Goal: Task Accomplishment & Management: Complete application form

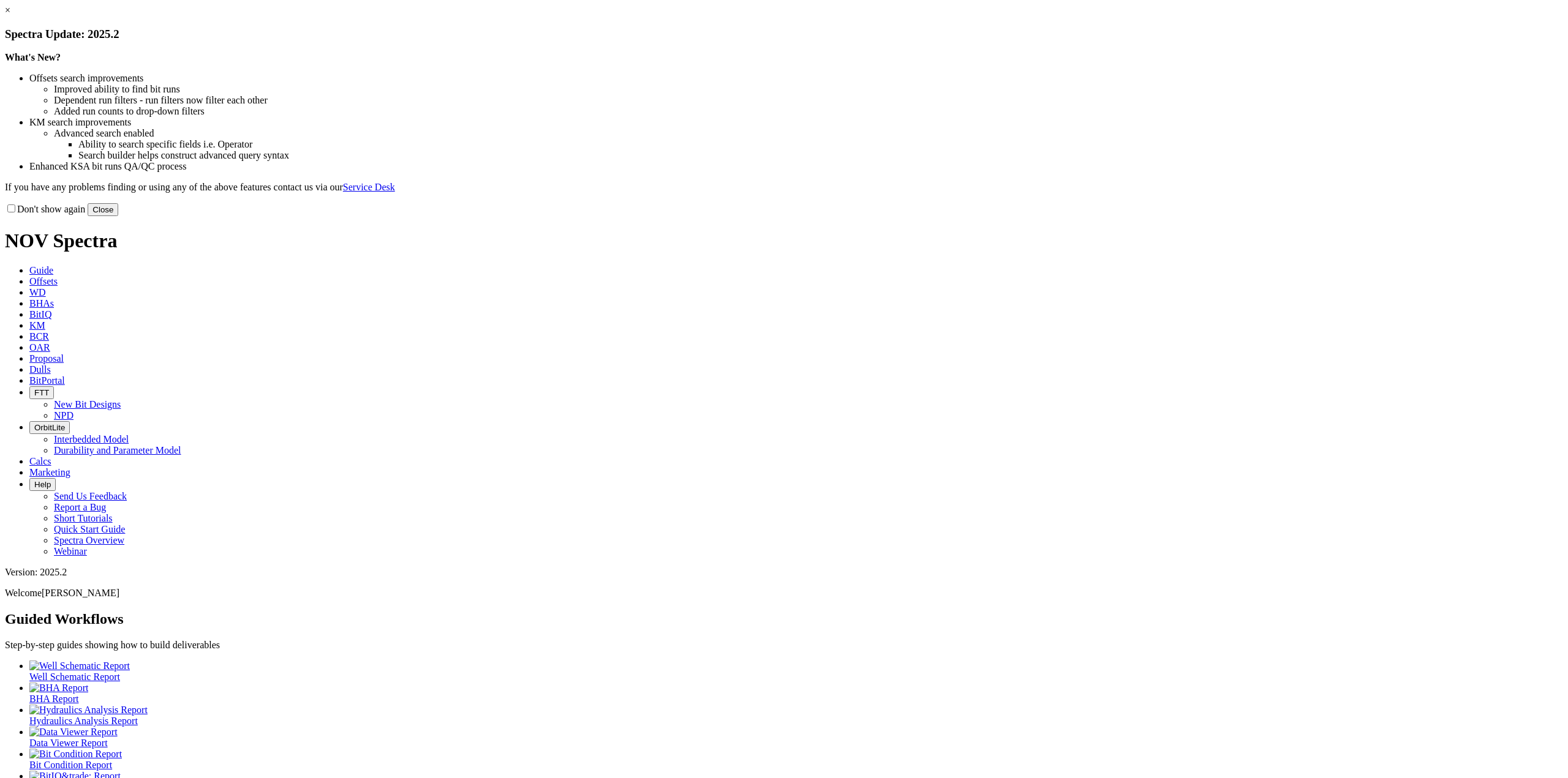
click at [118, 216] on button "Close" at bounding box center [103, 209] width 31 height 13
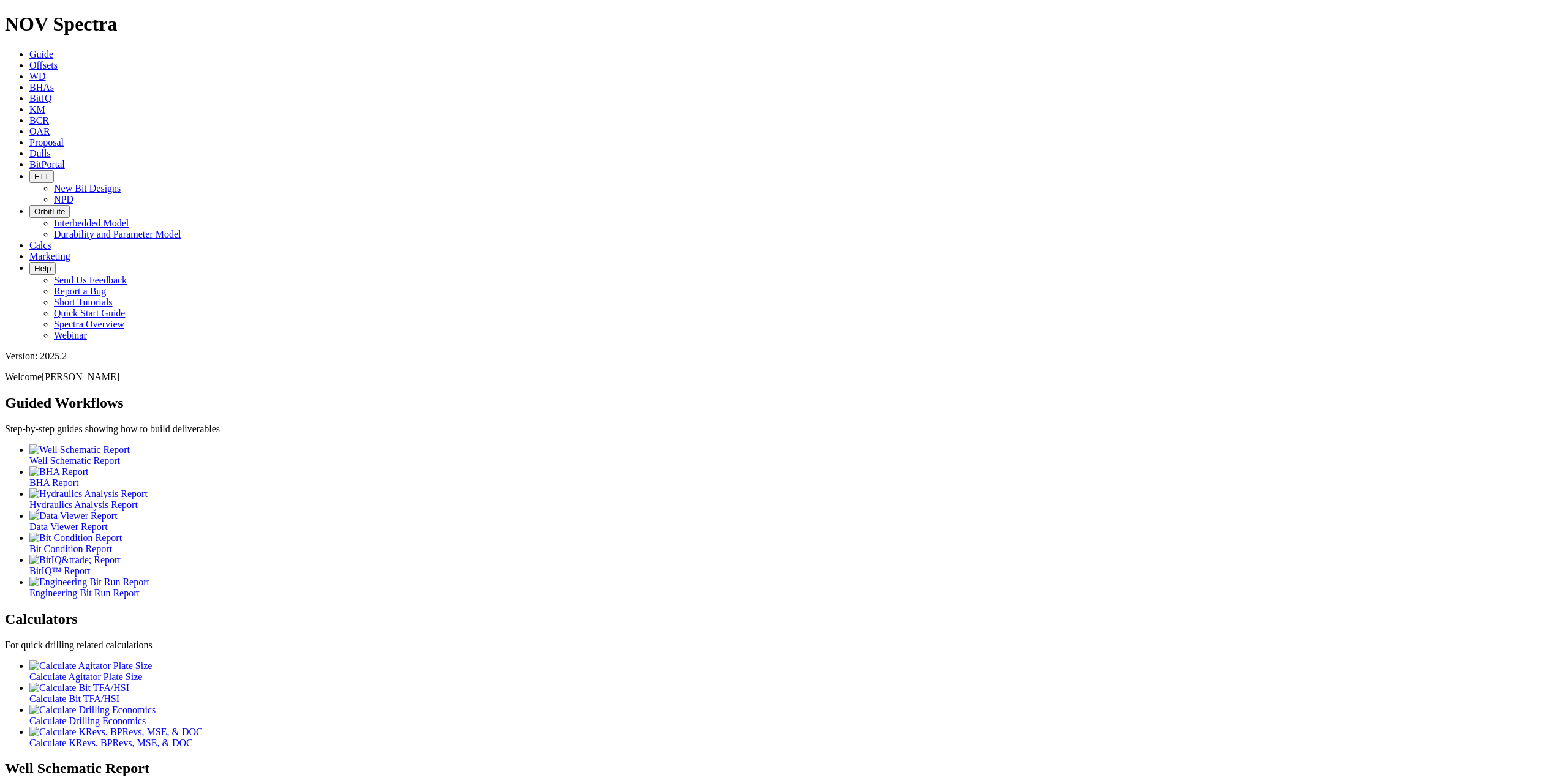
click at [51, 149] on span "Dulls" at bounding box center [40, 154] width 21 height 11
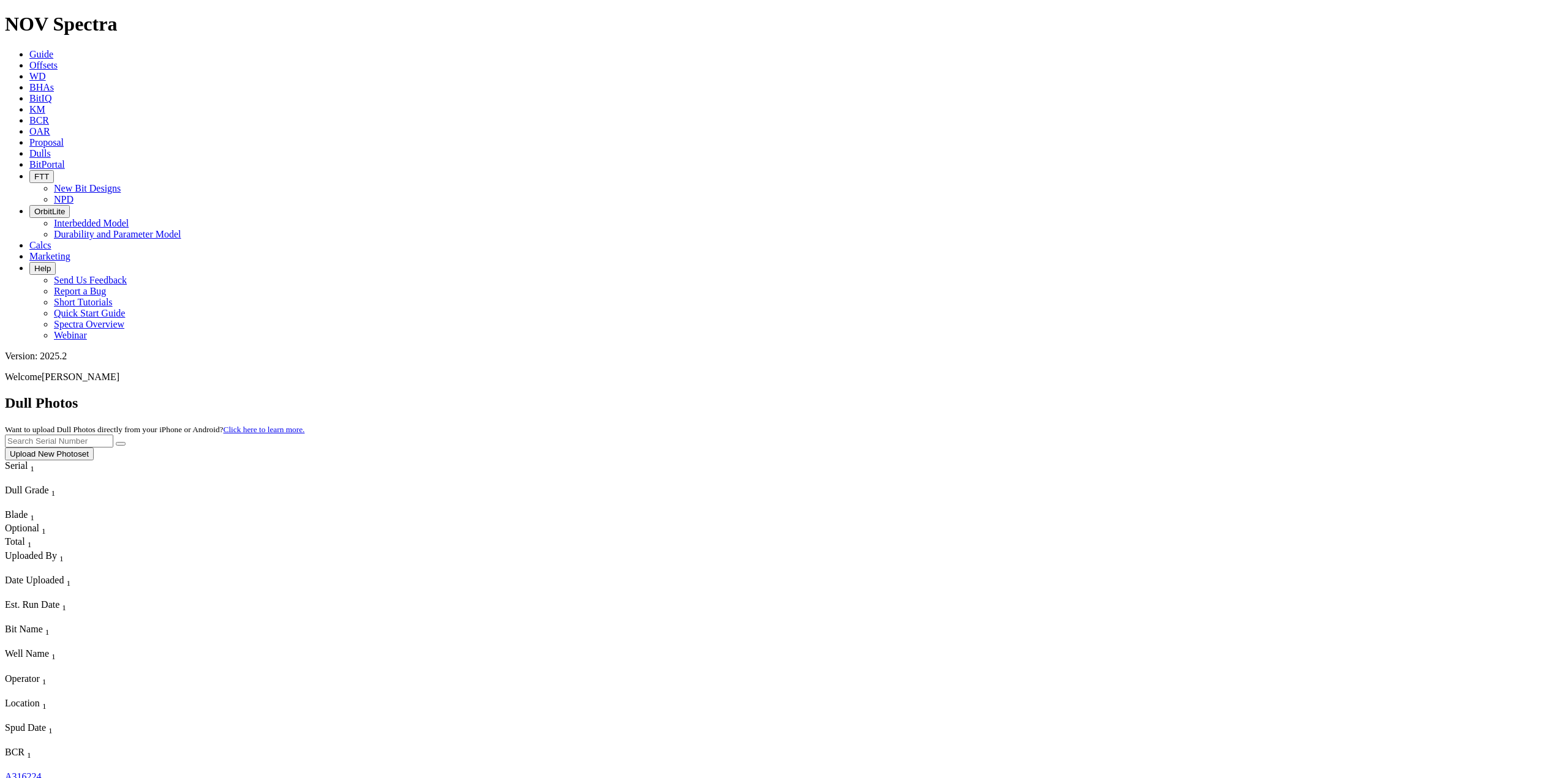
click at [94, 447] on button "Upload New Photoset" at bounding box center [49, 454] width 89 height 13
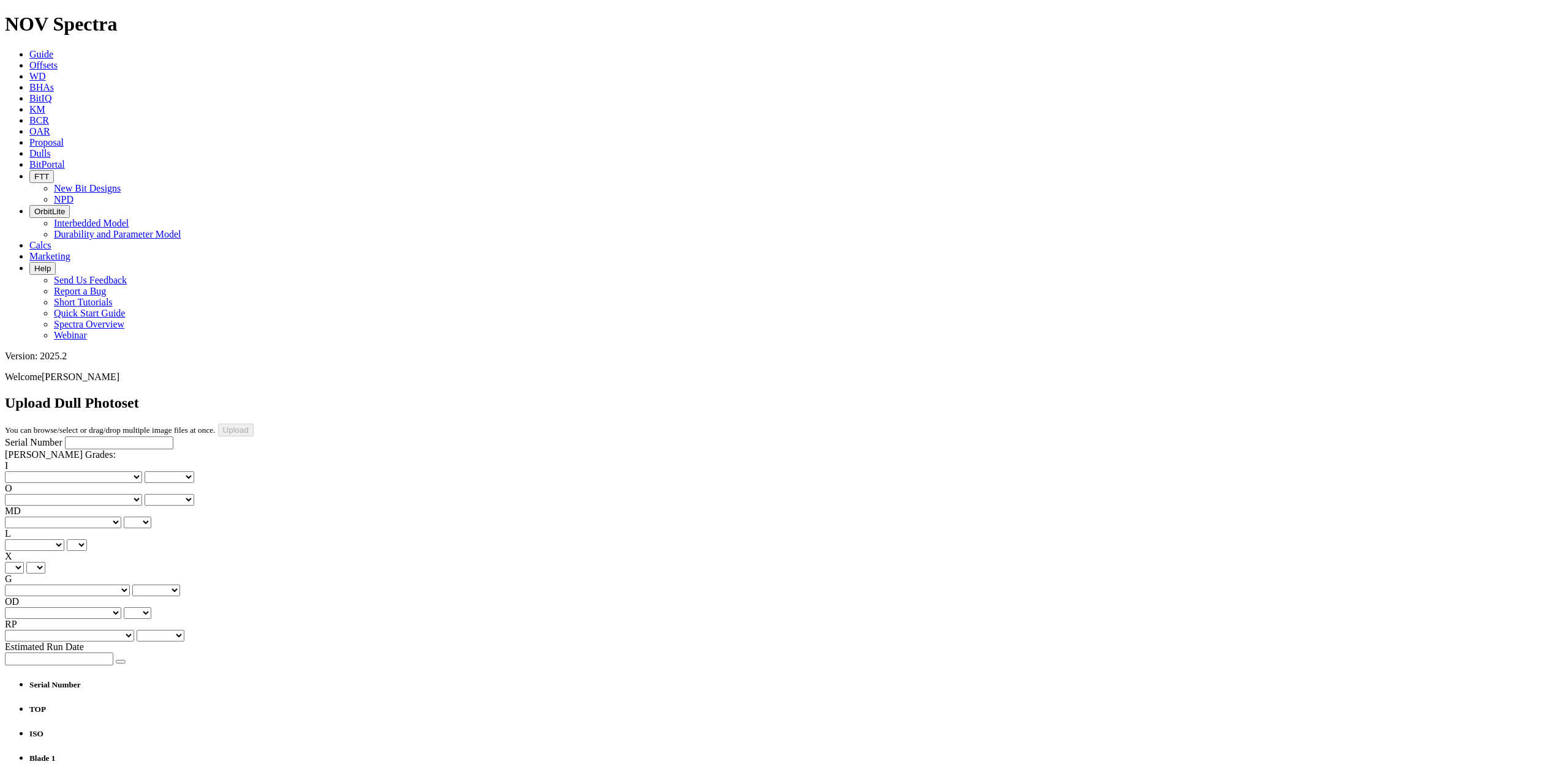
click at [80, 437] on input "Serial Number" at bounding box center [119, 443] width 108 height 13
type input "A307039"
click at [67, 471] on select "No lost, worn or damaged cutters 0 1 2 3 4 5 6 7 8 No diamond table left on any…" at bounding box center [74, 476] width 137 height 11
select select "number:0"
click at [25, 471] on select "No lost, worn or damaged cutters 0 1 2 3 4 5 6 7 8 No diamond table left on any…" at bounding box center [74, 476] width 137 height 11
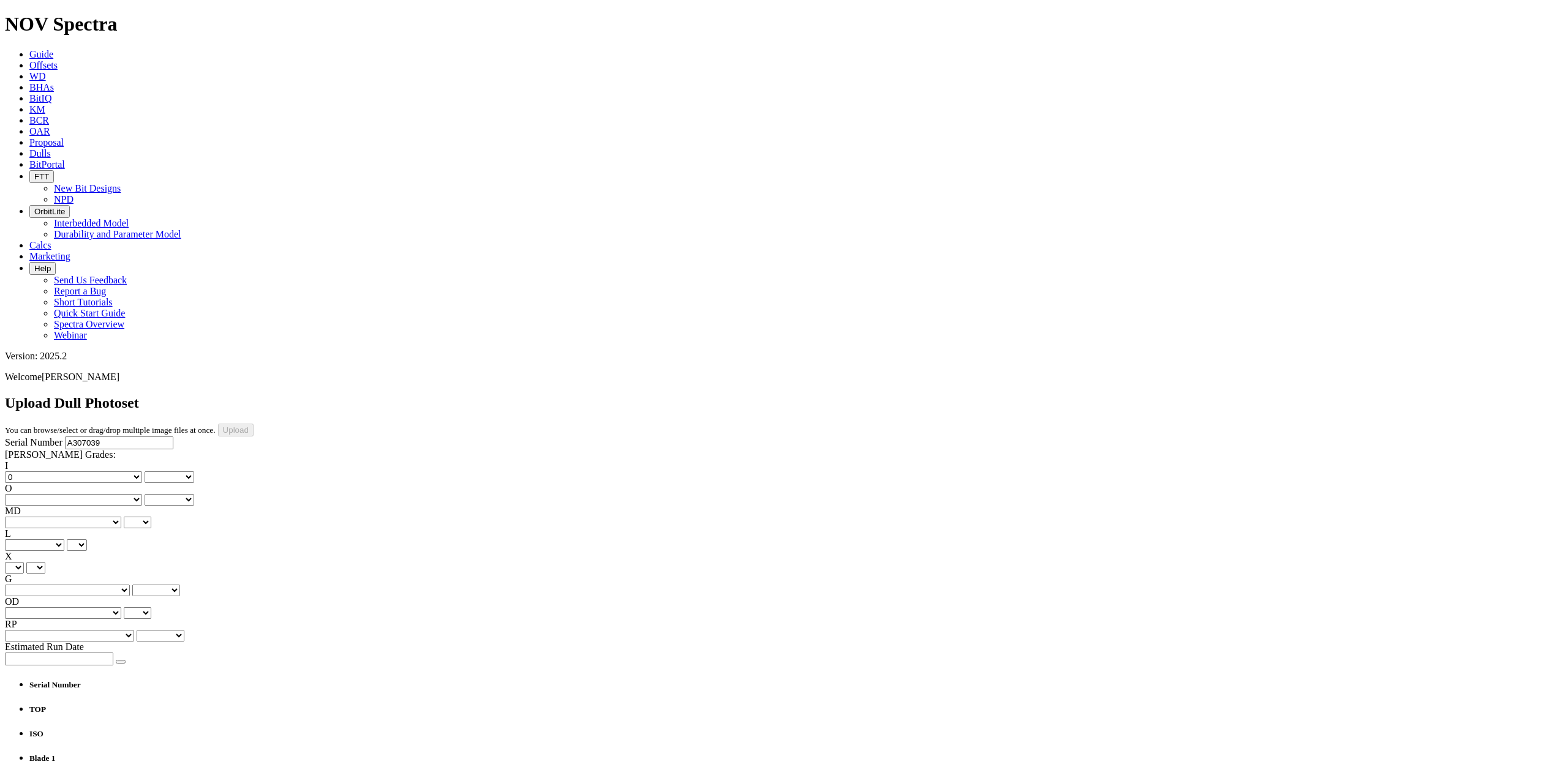
select select "number:0"
click at [127, 494] on select "No lost, worn or damaged cutters 0 1 2 3 4 5 6 7 8 No diamond table left on any…" at bounding box center [74, 499] width 137 height 11
select select "number:2"
click at [87, 494] on select "No lost, worn or damaged cutters 0 1 2 3 4 5 6 7 8 No diamond table left on any…" at bounding box center [74, 499] width 137 height 11
select select "number:2"
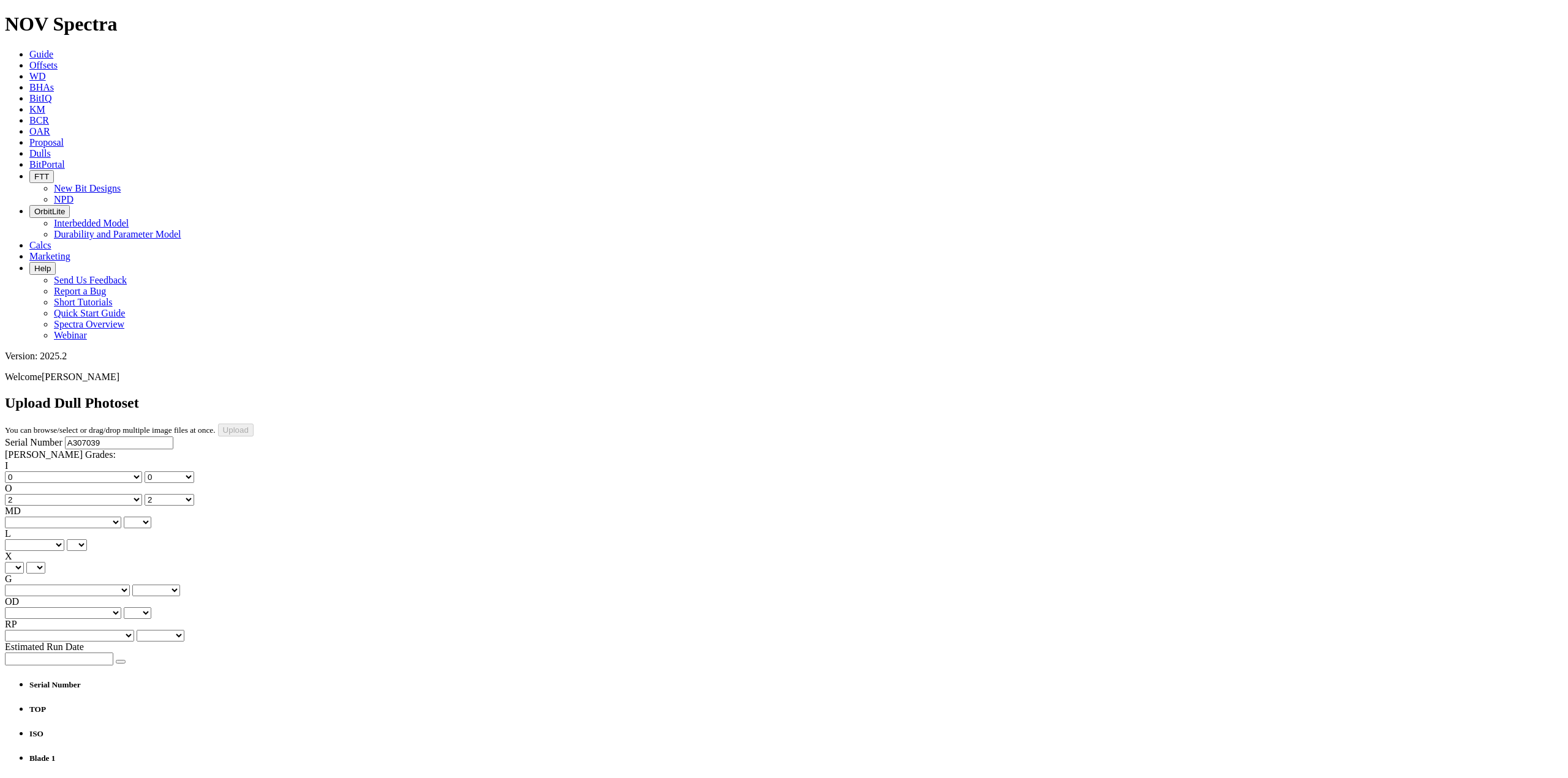
click at [62, 517] on select "BF - Bond Failure BT - Broken Teeth/Cutters BU - Balled Up Bit CR - Cored CT - …" at bounding box center [63, 522] width 116 height 11
select select "string:CT"
click at [25, 517] on select "BF - Bond Failure BT - Broken Teeth/Cutters BU - Balled Up Bit CR - Cored CT - …" at bounding box center [63, 522] width 116 height 11
select select "string:CT"
click at [64, 540] on select "A - All C - Cone G - Gauge N - Nose S - Shoulder T - Taper" at bounding box center [35, 545] width 60 height 11
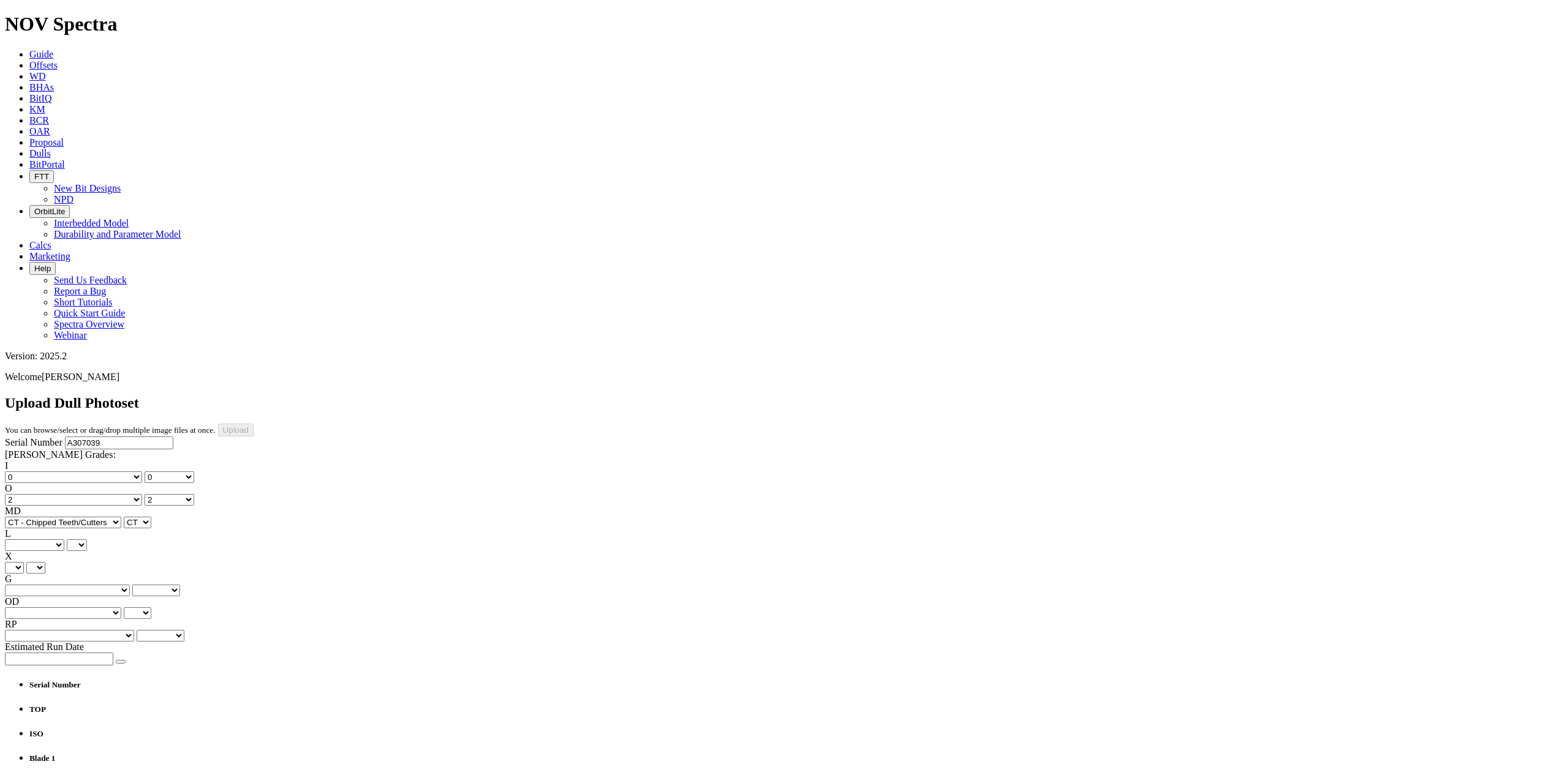
select select "string:S"
click at [64, 540] on select "A - All C - Cone G - Gauge N - Nose S - Shoulder T - Taper" at bounding box center [35, 545] width 60 height 11
select select "string:S"
click at [24, 563] on select "X" at bounding box center [15, 568] width 19 height 11
select select "string:X"
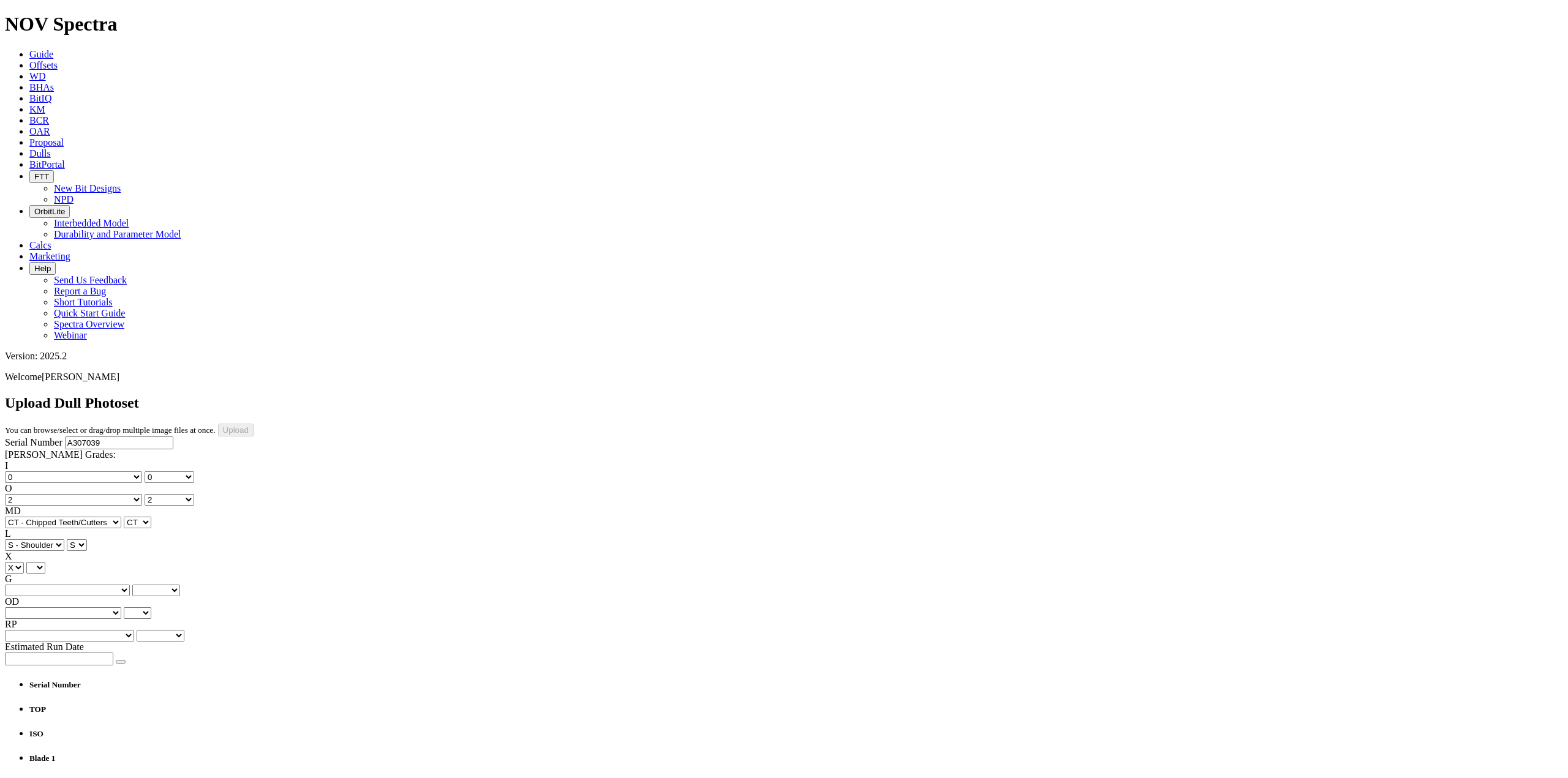
click at [24, 563] on select "X" at bounding box center [15, 568] width 19 height 11
select select "string:X"
click at [108, 585] on select "Unknown I - In Gauge 1 - 1/16 in Undergauge" 2 - 2/16 in Undergauge = ⅛ in" 8 -…" at bounding box center [68, 590] width 125 height 11
select select "string:2"
click at [87, 585] on select "Unknown I - In Gauge 1 - 1/16 in Undergauge" 2 - 2/16 in Undergauge = ⅛ in" 8 -…" at bounding box center [68, 590] width 125 height 11
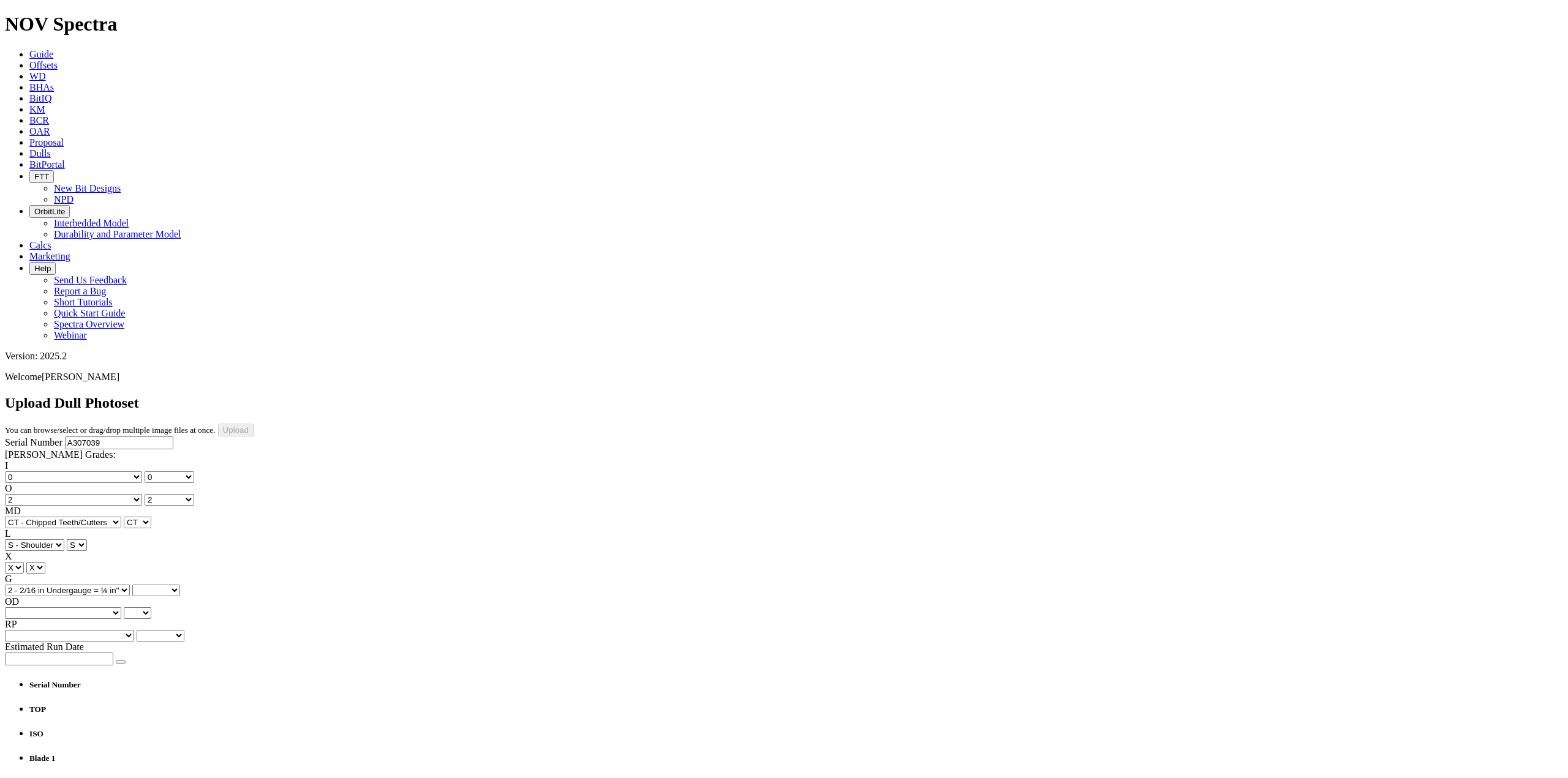
select select "string:2"
click at [64, 607] on select "BF - Bond Failure BT - Broken Teeth/Cutters BU - Balled Up Bit CR - Cored CT - …" at bounding box center [63, 613] width 116 height 11
select select "string:BT"
click at [25, 607] on select "BF - Bond Failure BT - Broken Teeth/Cutters BU - Balled Up Bit CR - Cored CT - …" at bounding box center [63, 613] width 116 height 11
select select "string:BT"
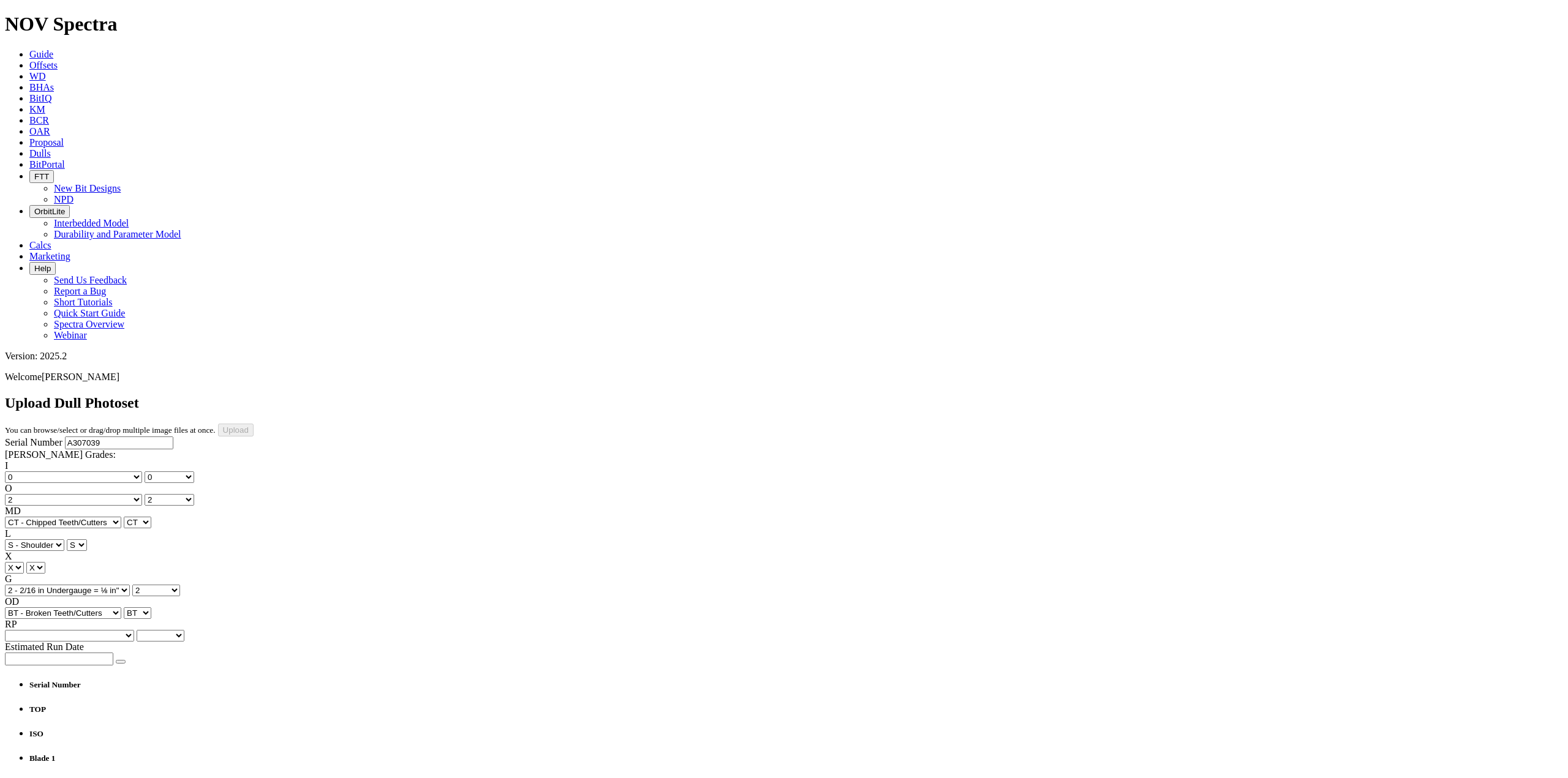
click at [105, 630] on select "Unknown BHA - BHA Change Or Problem CM - Condition Mud CP - Core Point DMF - Do…" at bounding box center [69, 636] width 129 height 11
select select "string:TD"
click at [87, 630] on select "Unknown BHA - BHA Change Or Problem CM - Condition Mud CP - Core Point DMF - Do…" at bounding box center [69, 636] width 129 height 11
select select "string:TD"
click at [77, 653] on input "text" at bounding box center [59, 659] width 108 height 13
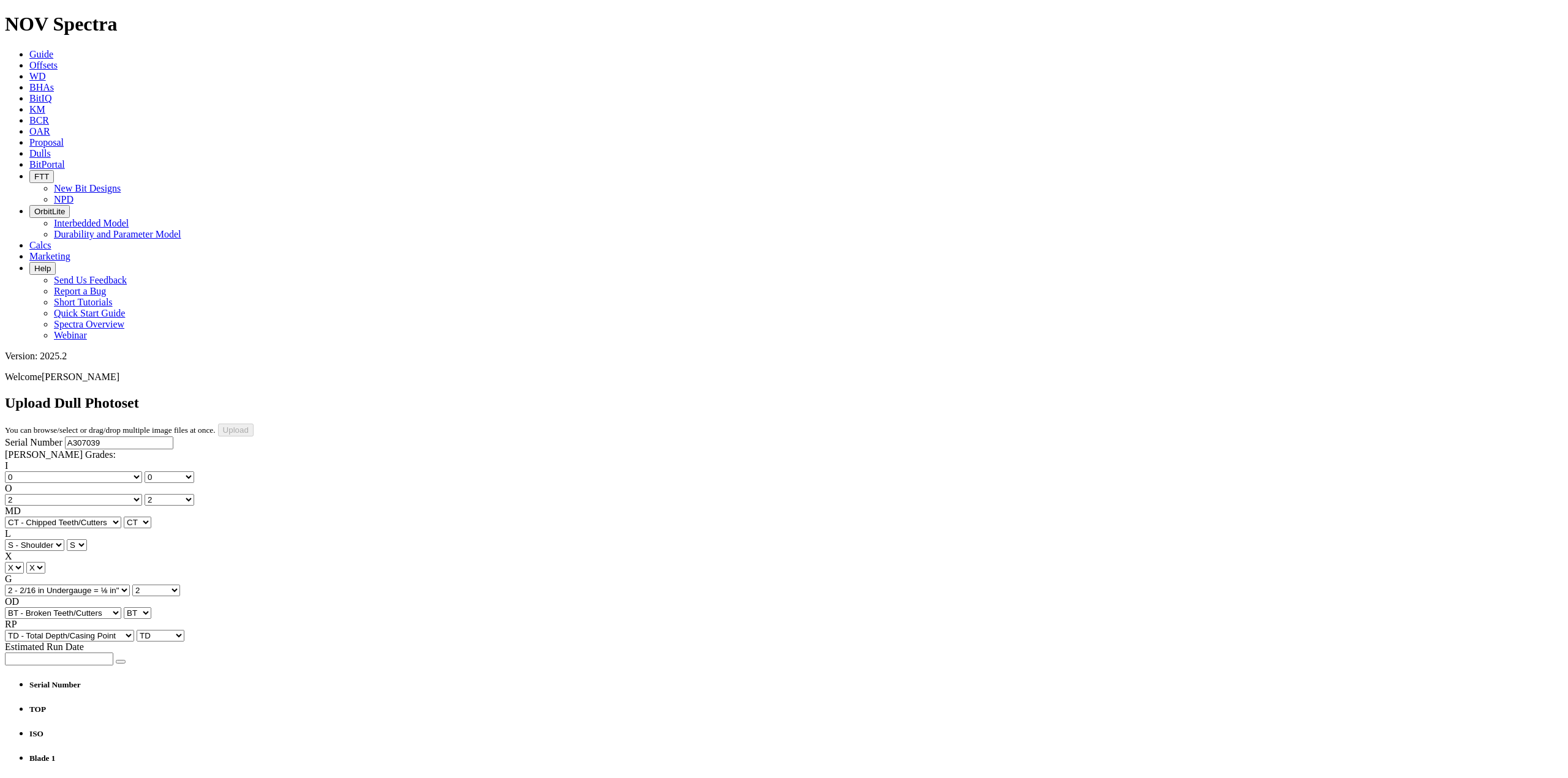
click at [120, 662] on icon "button" at bounding box center [120, 662] width 0 height 0
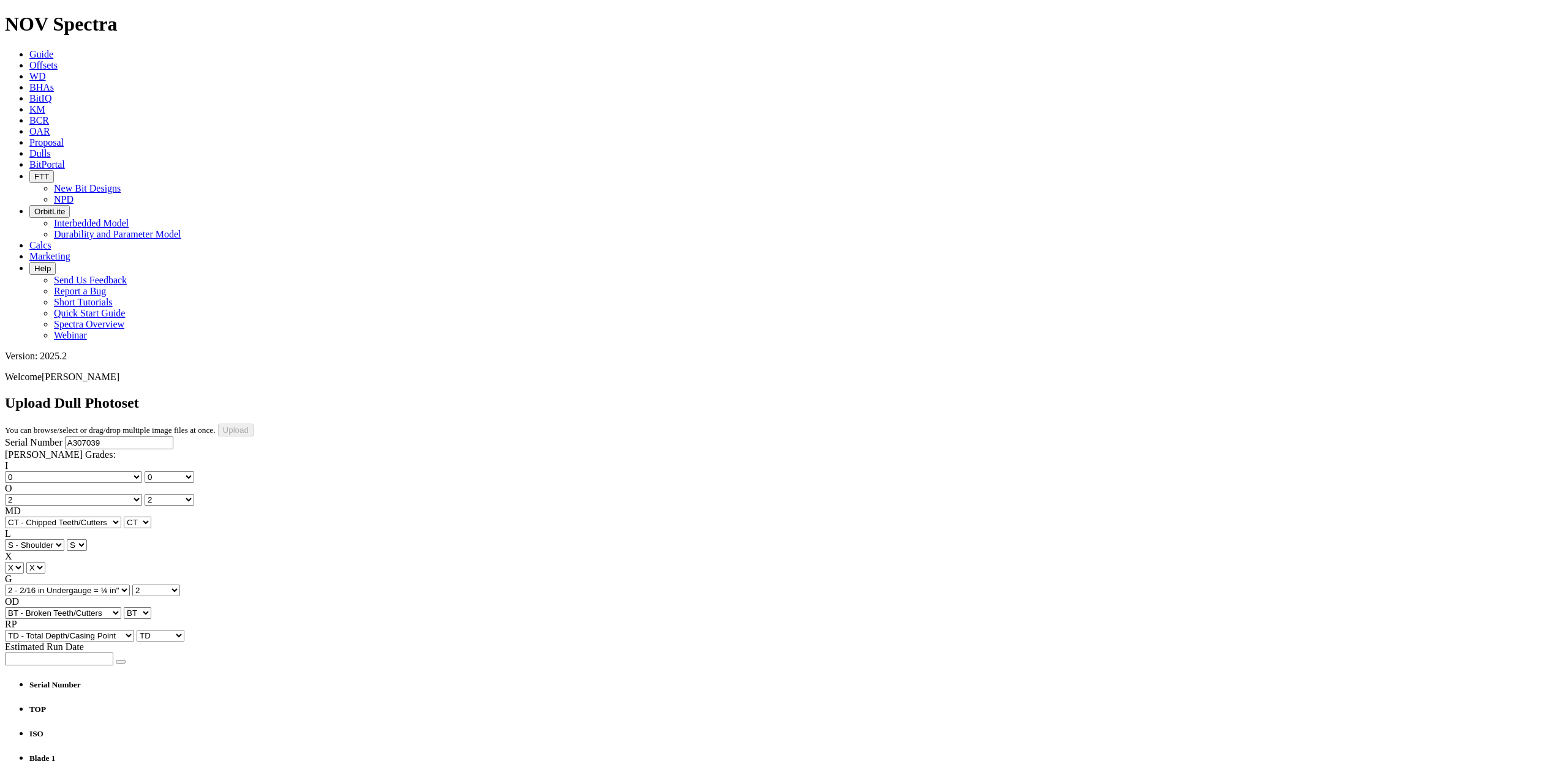
type input "[DATE]"
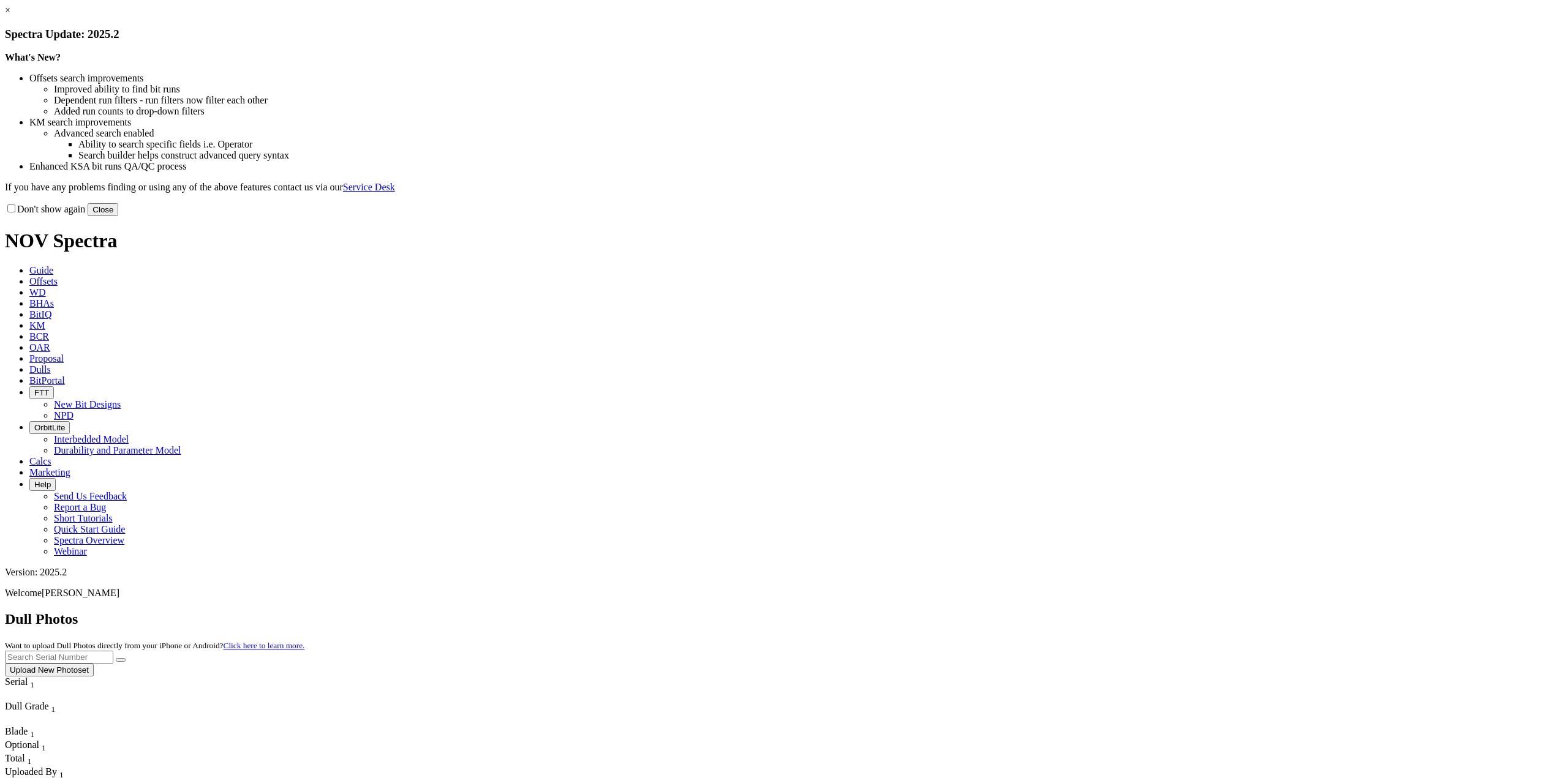
click at [11, 15] on link "×" at bounding box center [8, 11] width 5 height 11
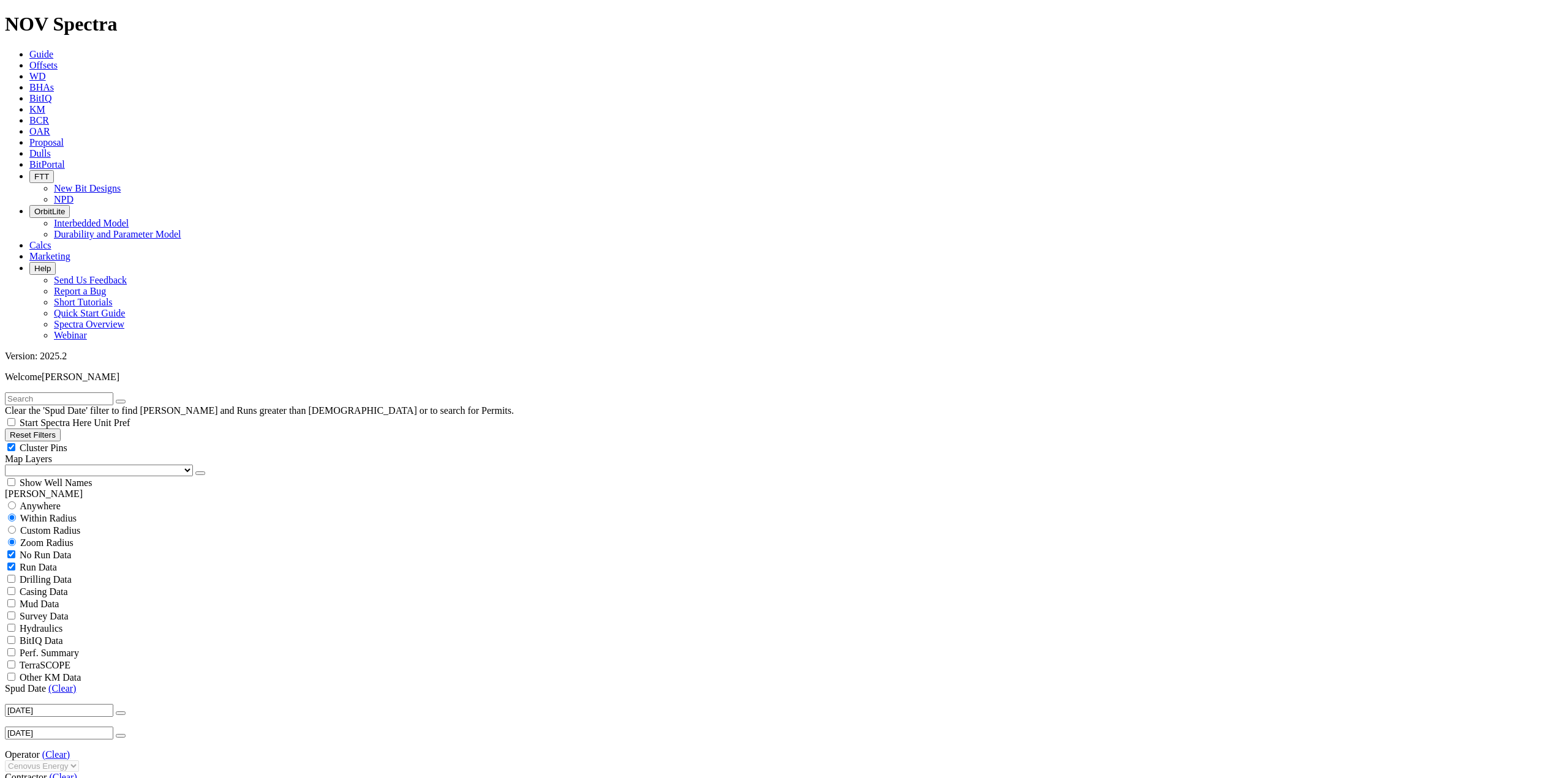
scroll to position [306, 0]
select select "0.2702052"
checkbox input "false"
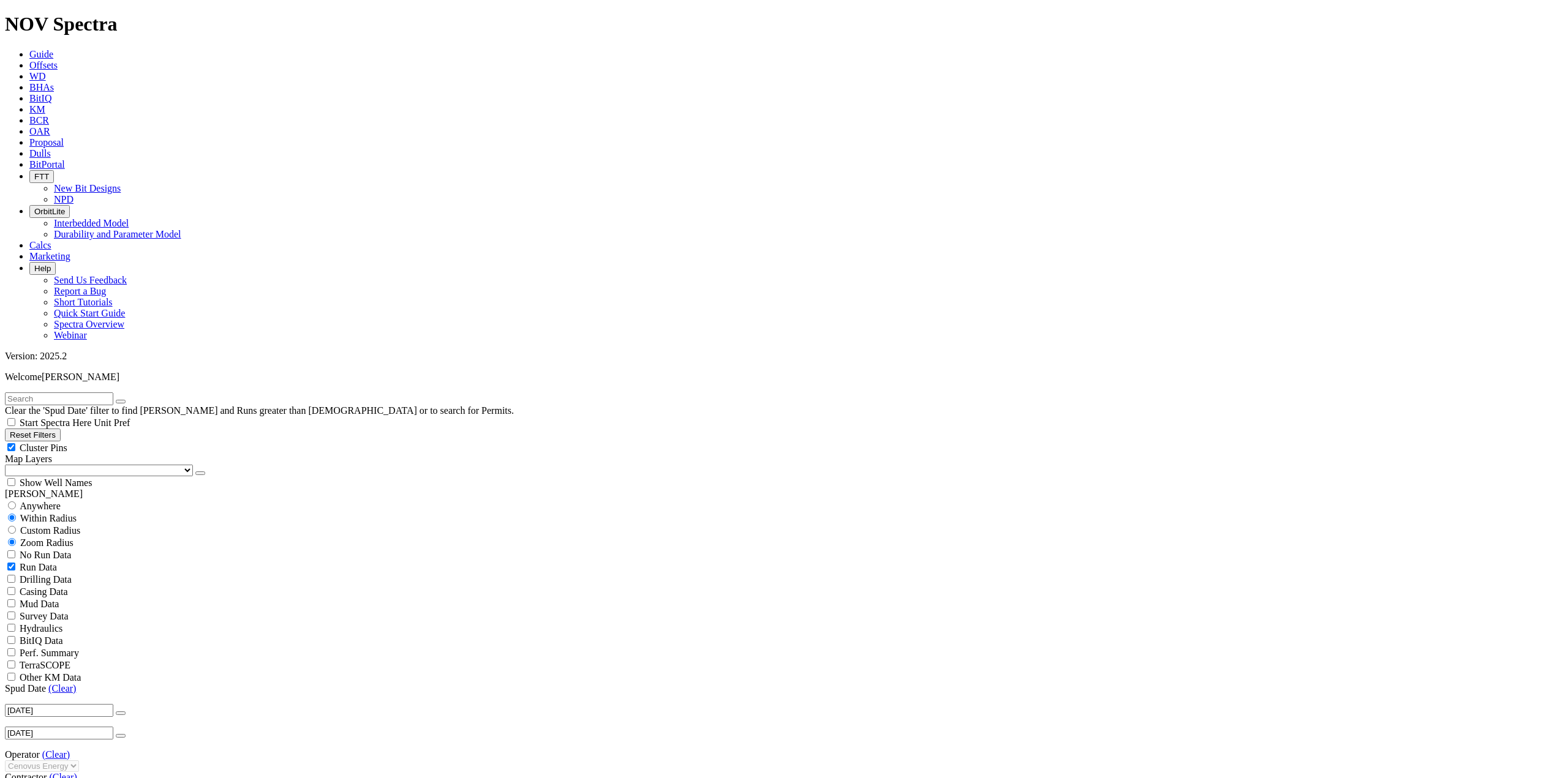
select select "? number:0.2702052 ?"
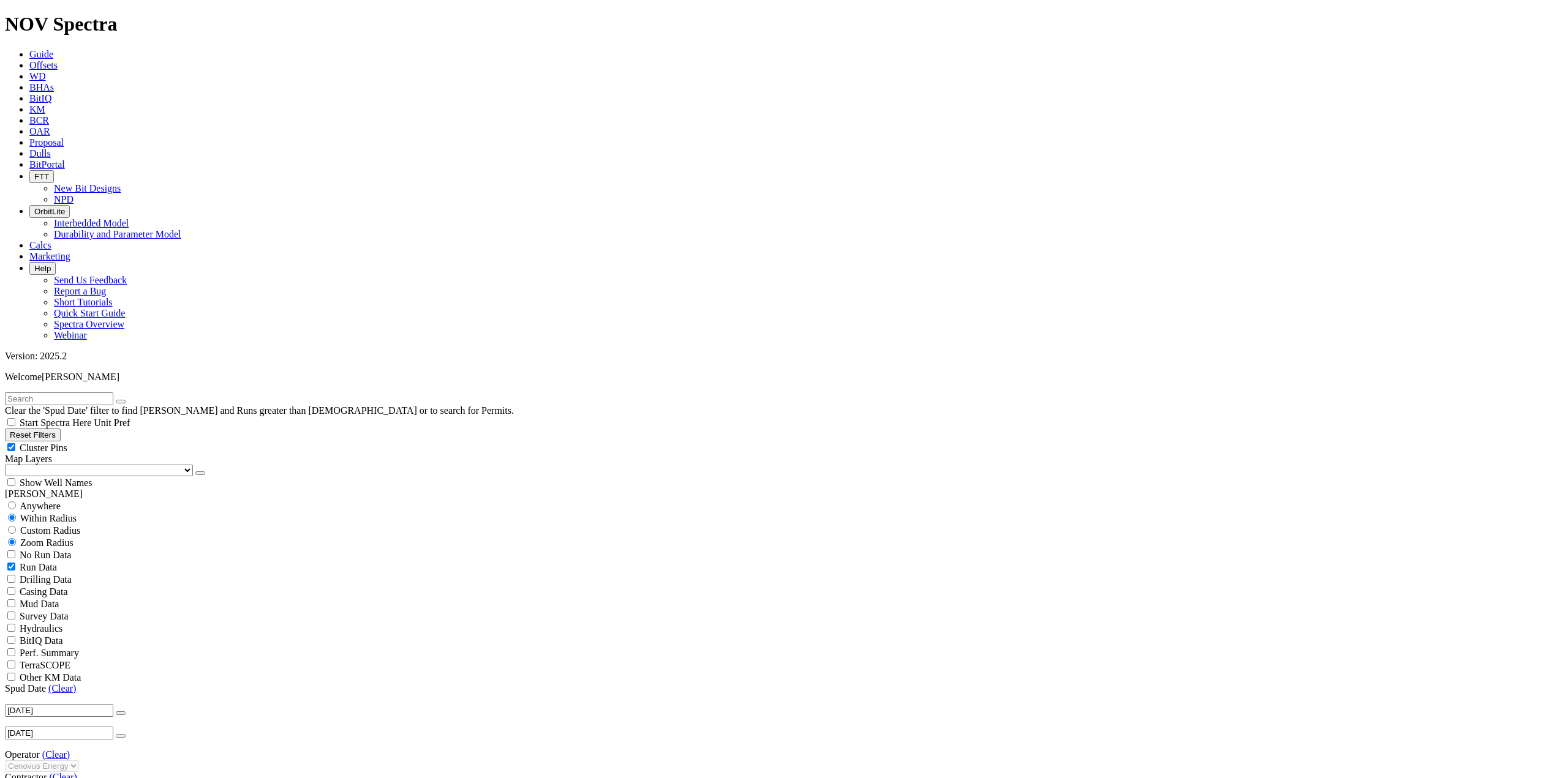
scroll to position [62, 0]
select select
click at [77, 772] on link "(Clear)" at bounding box center [62, 777] width 27 height 11
select select
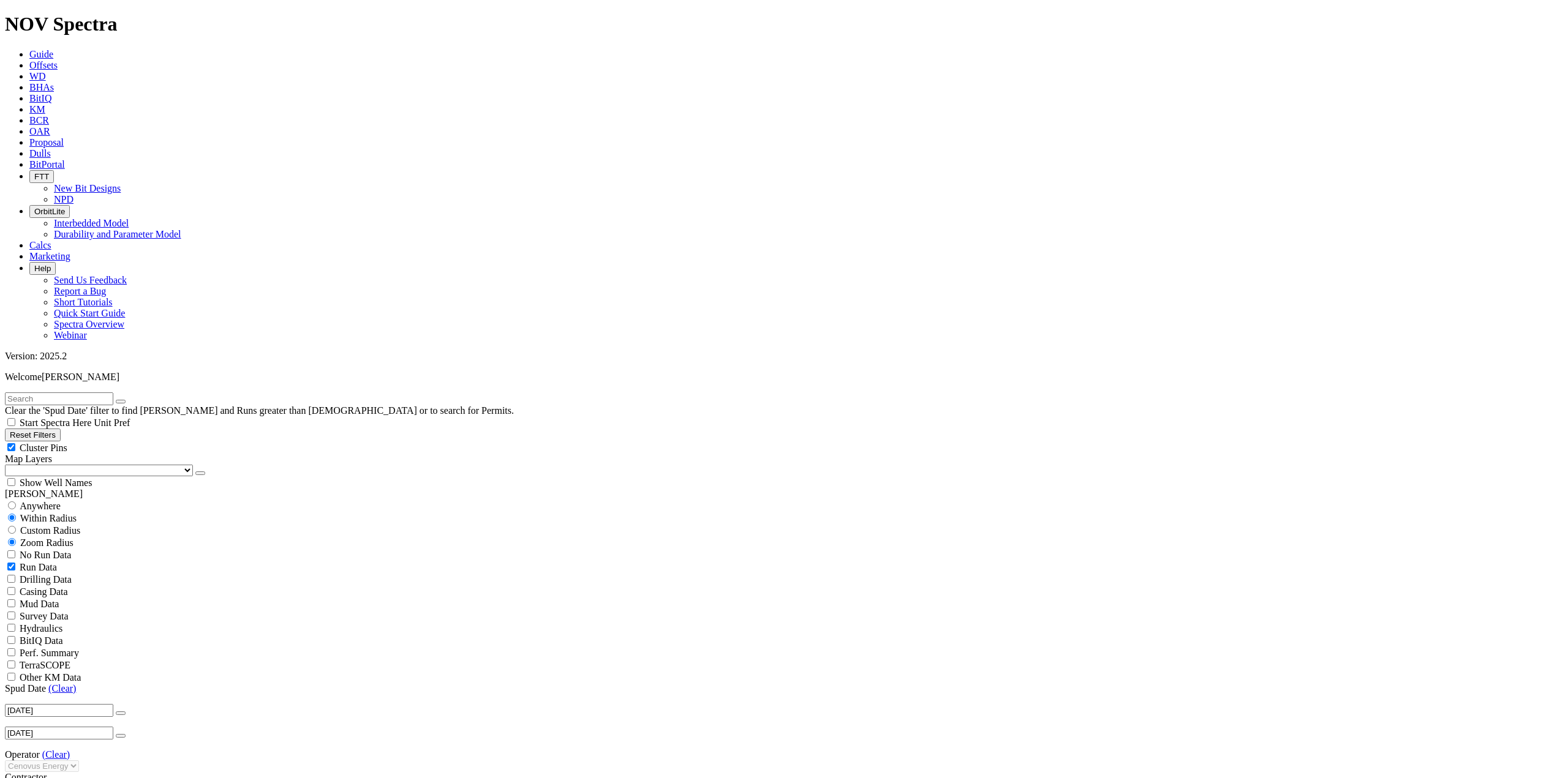
click at [68, 750] on link "(Clear)" at bounding box center [55, 755] width 27 height 11
select select
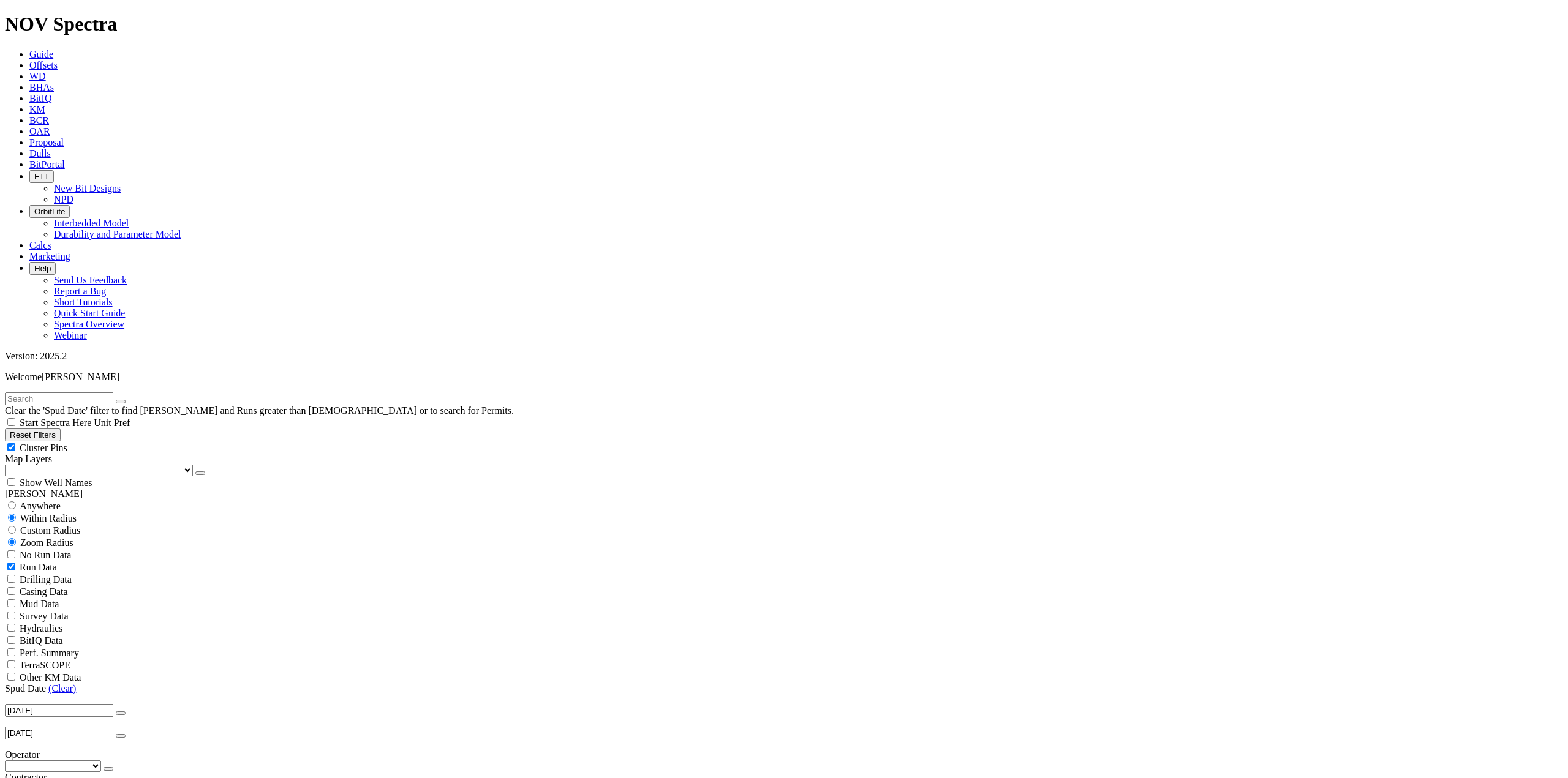
select select "? number:0.270002 ?"
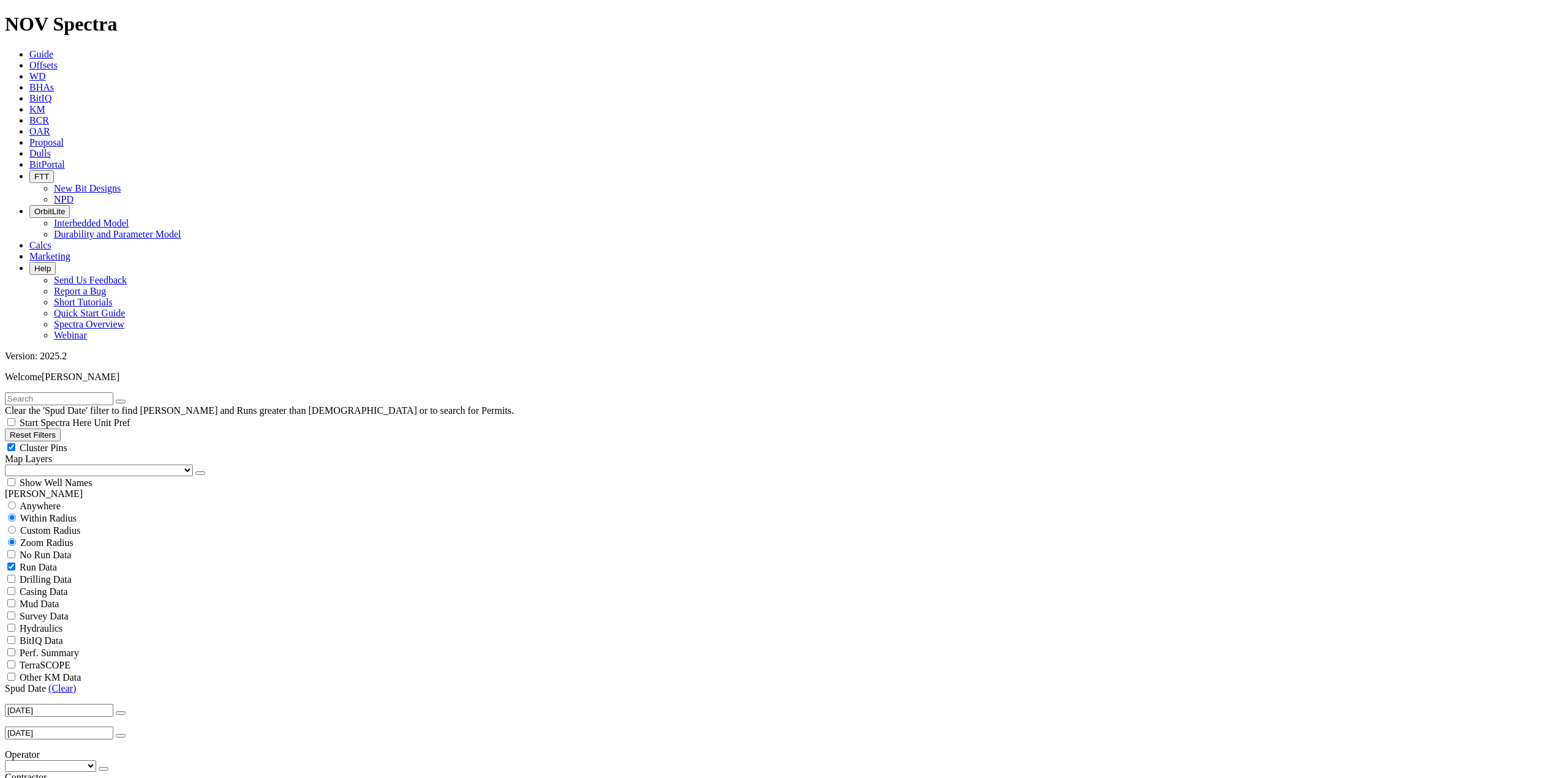
select select
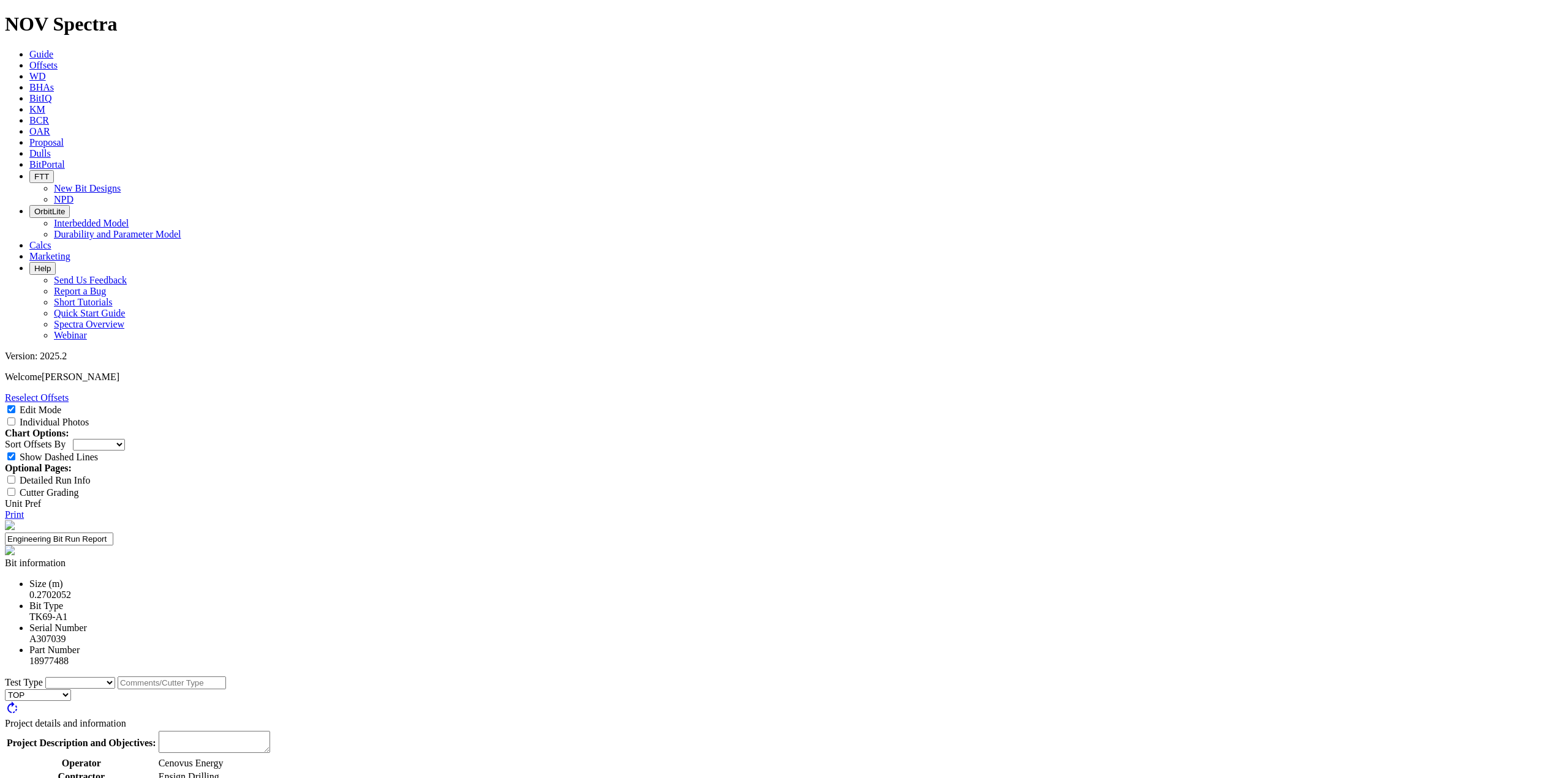
click at [679, 736] on div at bounding box center [782, 736] width 1558 height 0
click at [115, 678] on select "Cutter New Bit Design Bit Material Nozzle Other" at bounding box center [80, 683] width 69 height 11
select select "New Bit Design"
click at [115, 678] on select "Cutter New Bit Design Bit Material Nozzle Other" at bounding box center [80, 683] width 69 height 11
click at [226, 687] on input "text" at bounding box center [171, 694] width 108 height 13
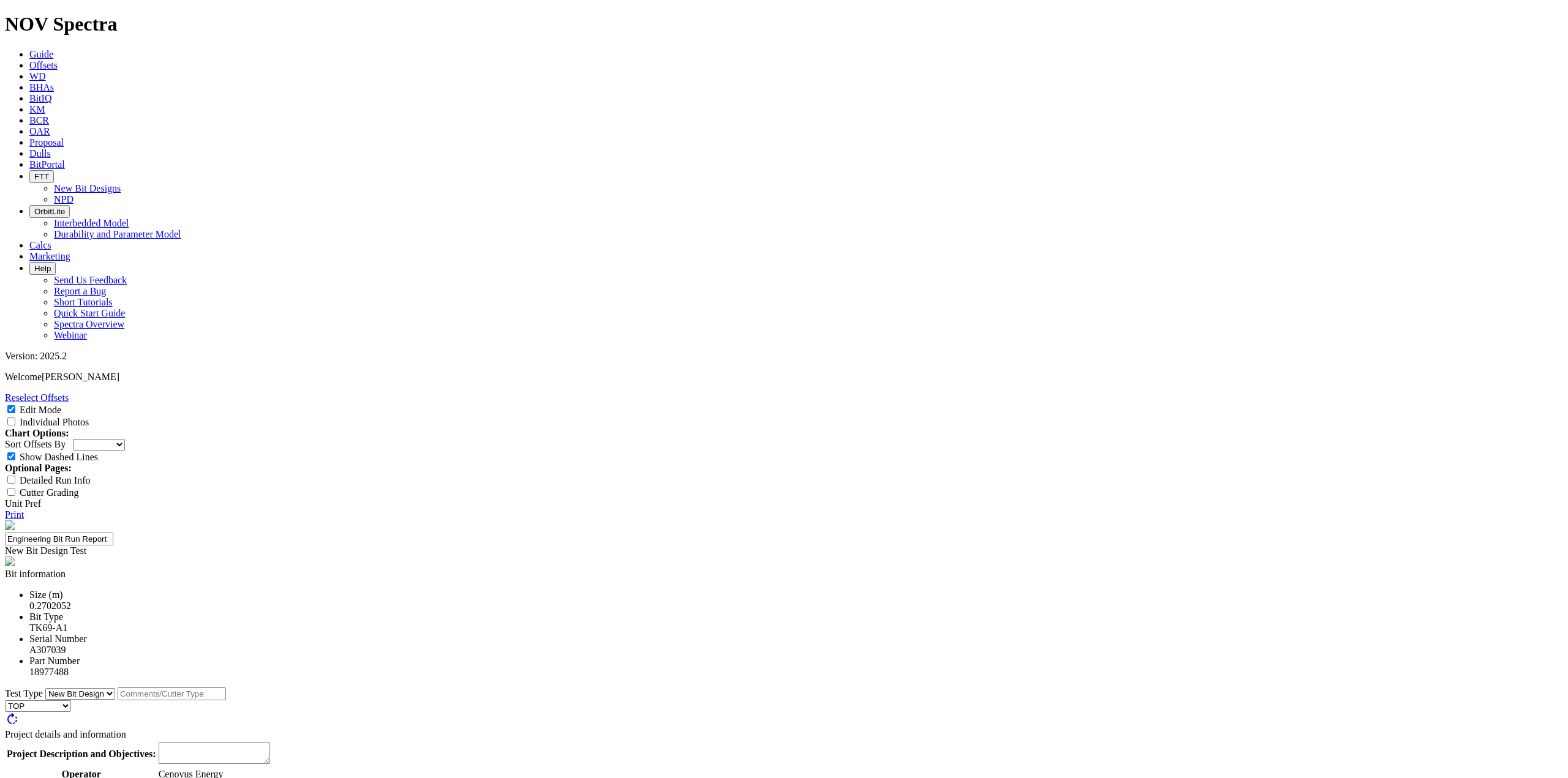
click at [270, 742] on textarea at bounding box center [214, 753] width 112 height 22
type textarea "Increased repairability and increased aggresivity"
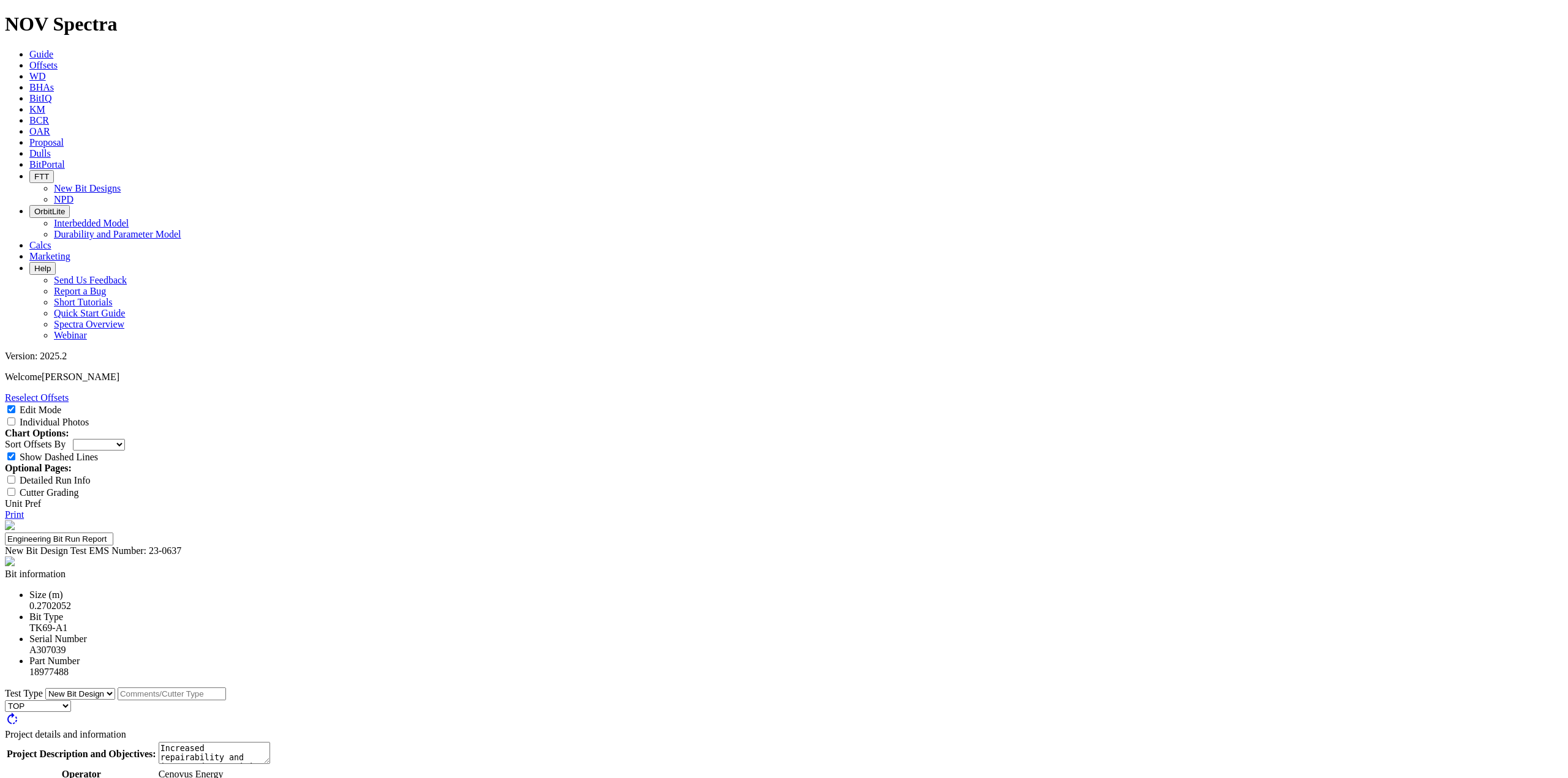
type input "23-0637"
type input "1"
type input "Adam Sutherland"
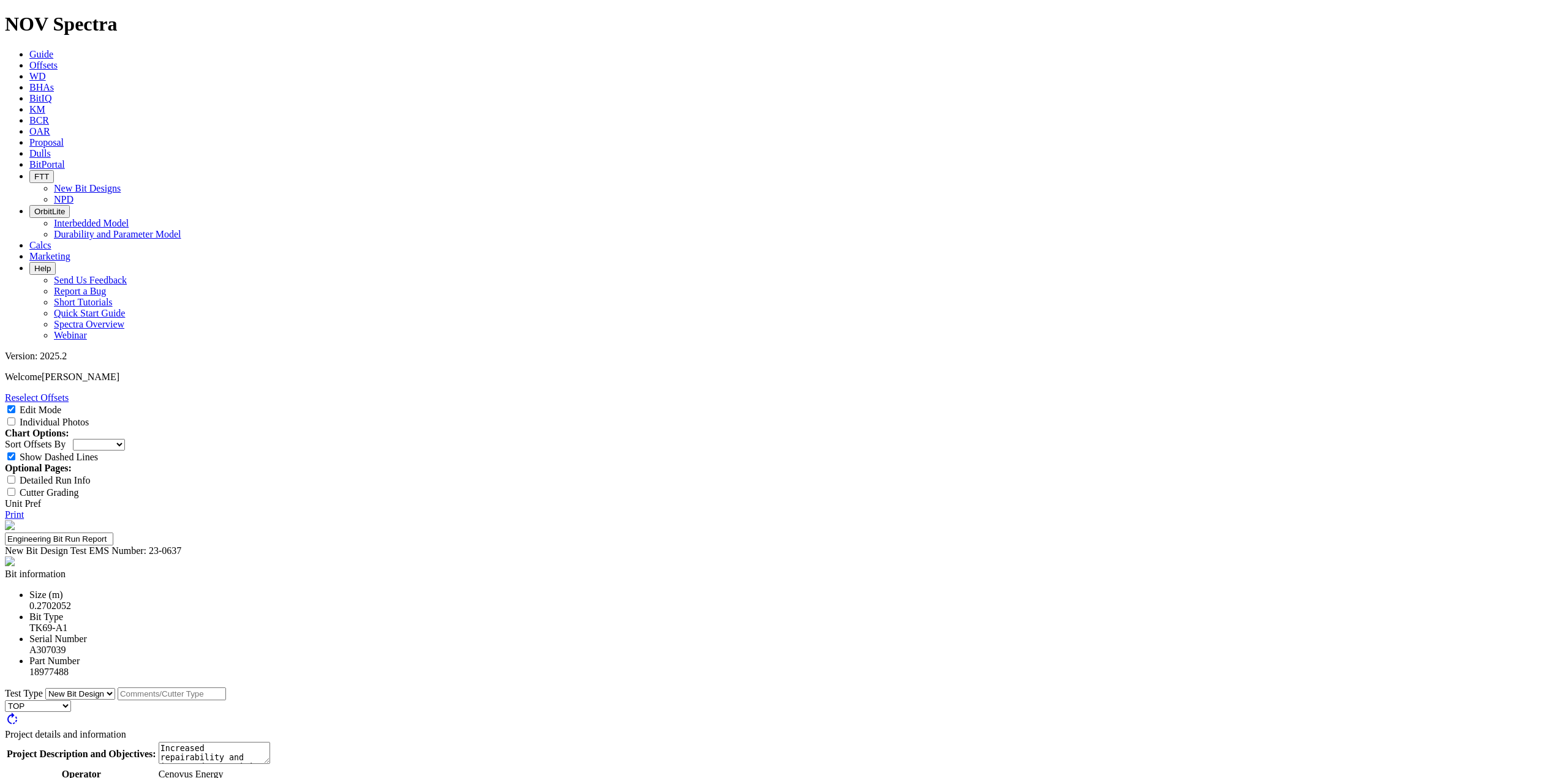
type input "Repairability"
type input ">5 Repairs"
type input "ROP"
type input ">130m/hr"
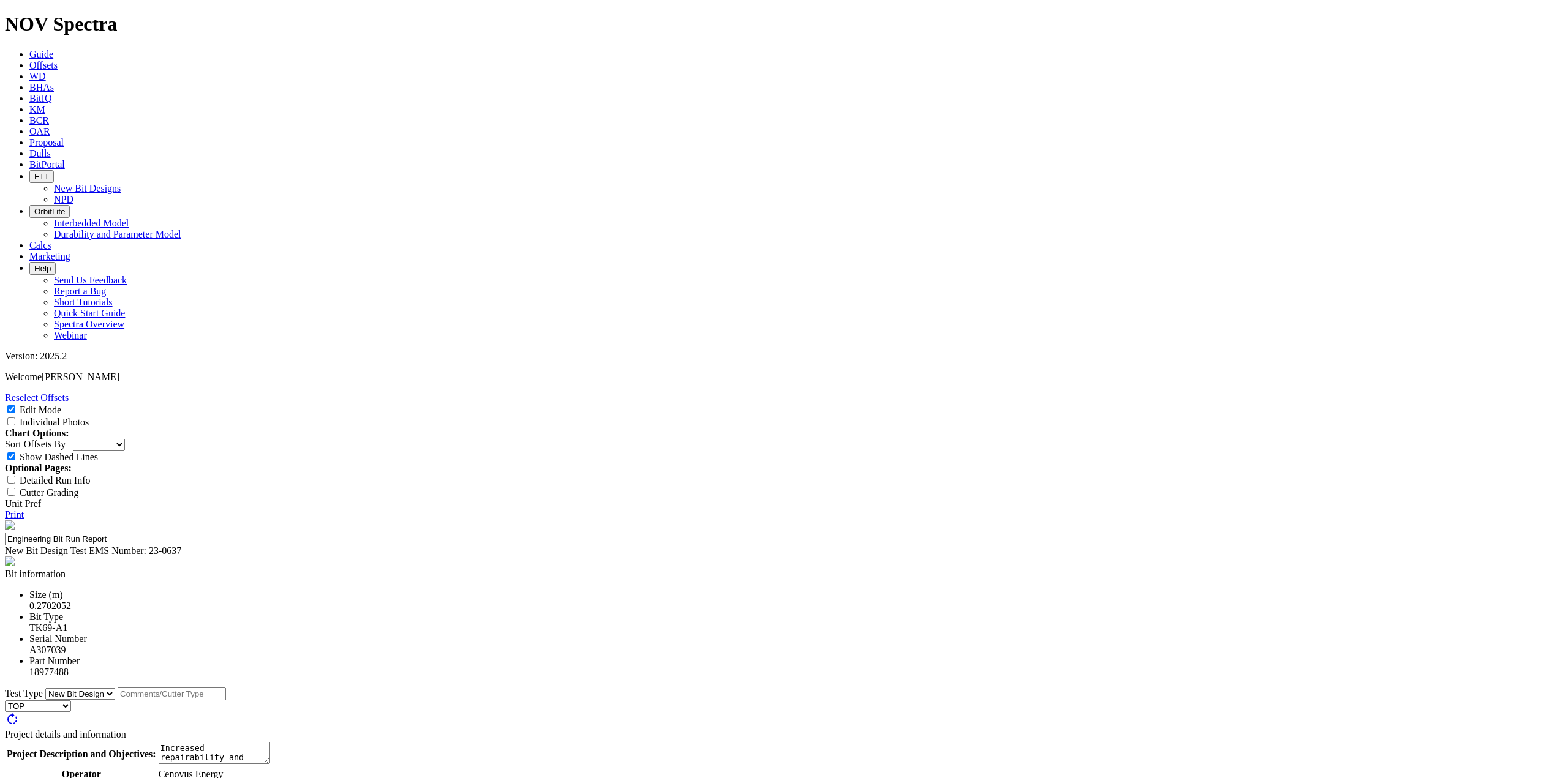
type textarea "Run was sucessful with a higher ROP than in the previous design iterations runs"
type textarea "Dull is in good condition cutter-wise with green cutters in the nose and cone a…"
click at [24, 510] on link "Print" at bounding box center [15, 515] width 19 height 11
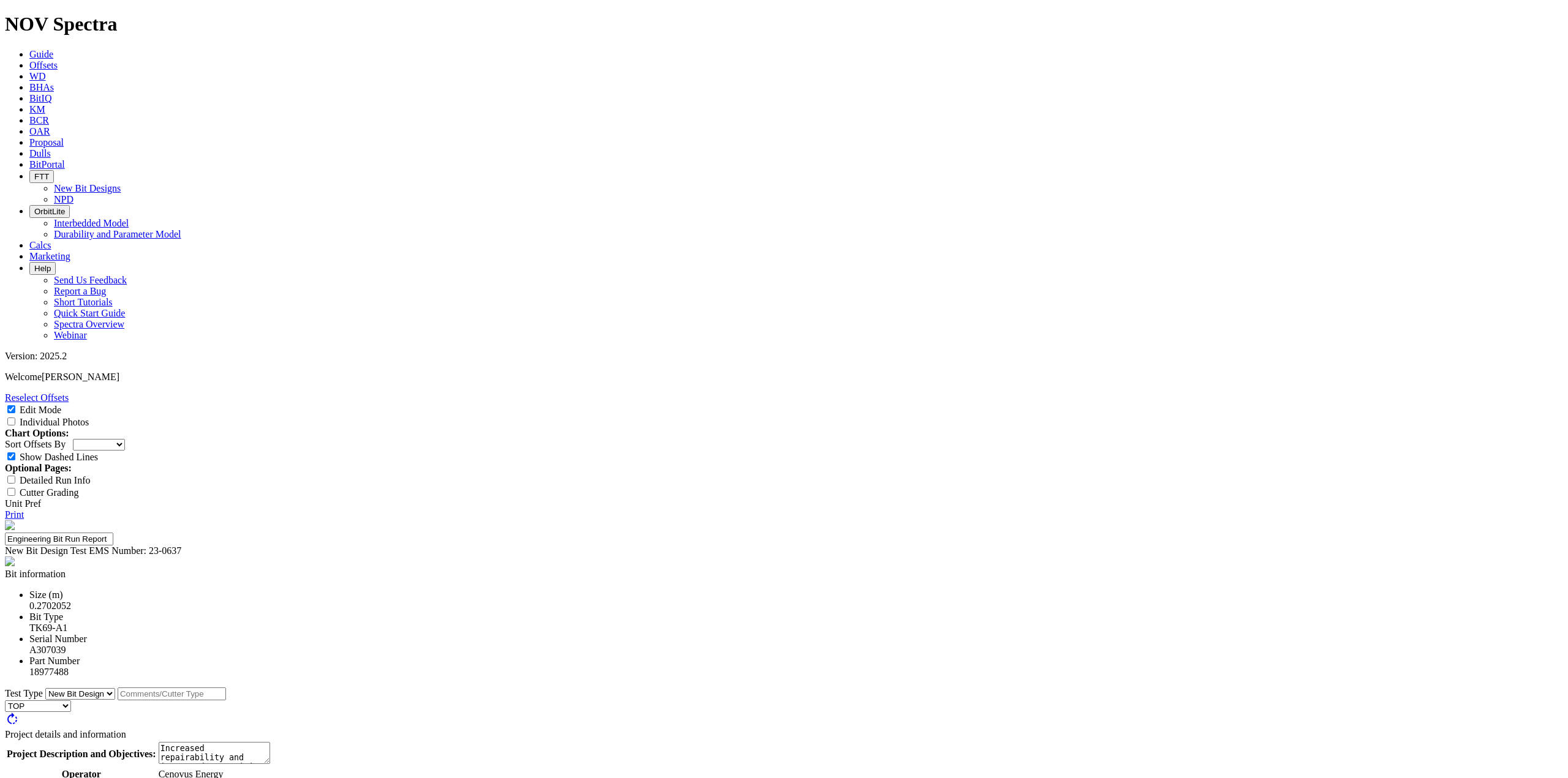
scroll to position [8, 0]
